Goal: Check status: Check status

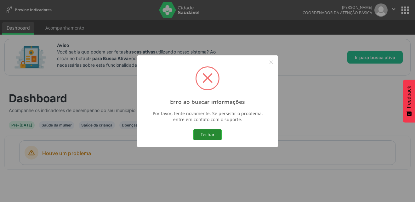
click at [201, 134] on button "Fechar" at bounding box center [207, 134] width 28 height 11
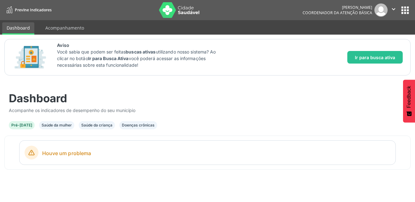
click at [407, 12] on button "apps" at bounding box center [405, 10] width 11 height 11
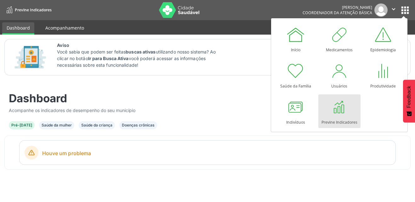
click at [58, 29] on link "Acompanhamento" at bounding box center [65, 27] width 48 height 11
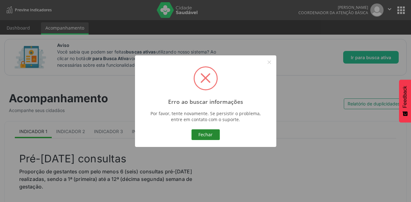
click at [208, 134] on button "Fechar" at bounding box center [205, 134] width 28 height 11
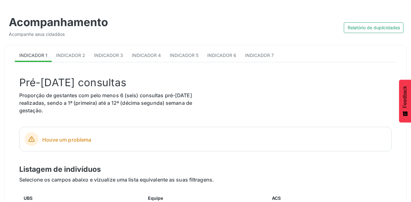
scroll to position [76, 0]
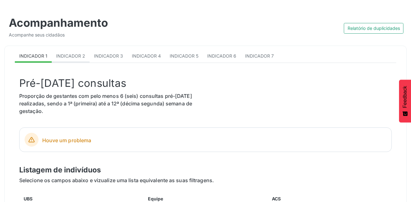
click at [67, 57] on span "Indicador 2" at bounding box center [70, 55] width 29 height 5
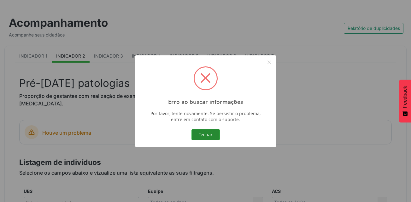
click at [197, 138] on button "Fechar" at bounding box center [205, 134] width 28 height 11
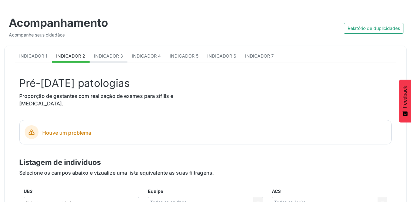
click at [118, 55] on span "Indicador 3" at bounding box center [108, 55] width 29 height 5
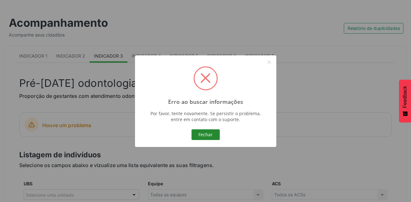
click at [198, 134] on button "Fechar" at bounding box center [205, 134] width 28 height 11
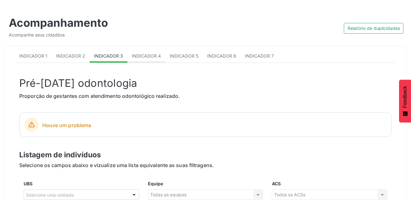
click at [149, 54] on span "Indicador 4" at bounding box center [146, 55] width 29 height 5
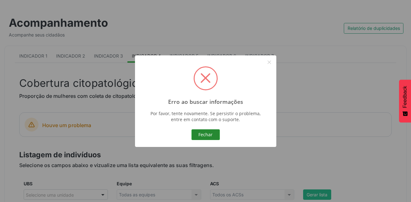
click at [207, 135] on button "Fechar" at bounding box center [205, 134] width 28 height 11
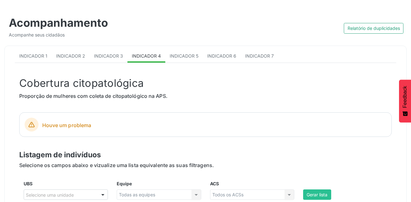
click at [308, 43] on div "Acompanhamento Acompanhe seus cidadãos Relatório de duplicidades Indicador 1 In…" at bounding box center [205, 174] width 402 height 348
